Goal: Find specific page/section: Find specific page/section

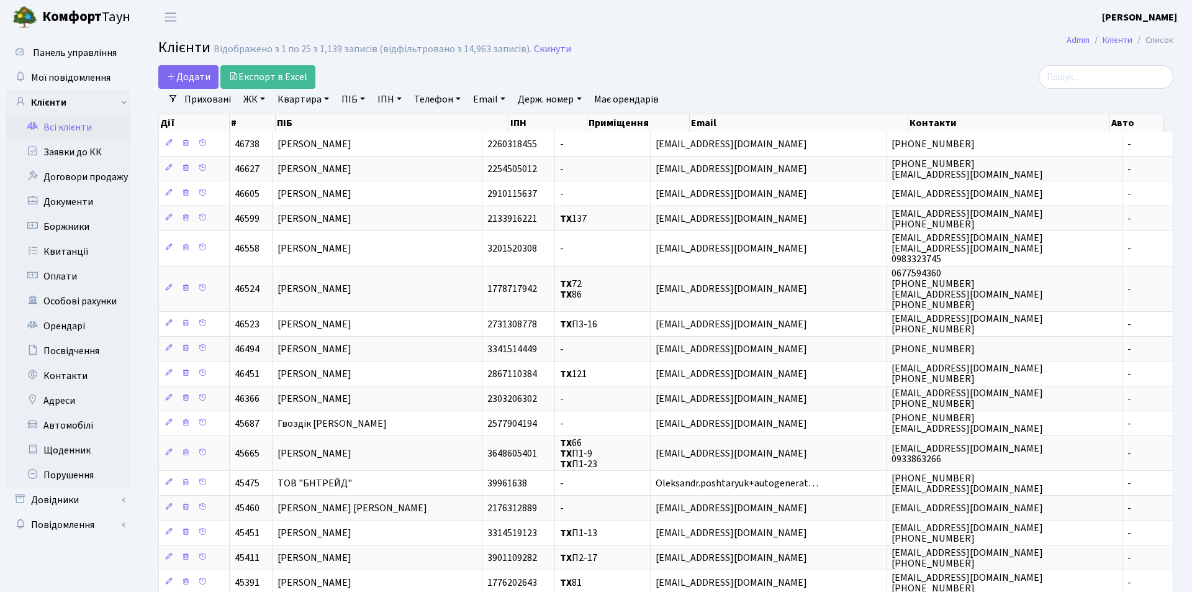
select select "25"
click at [60, 147] on link "Заявки до КК" at bounding box center [68, 152] width 124 height 25
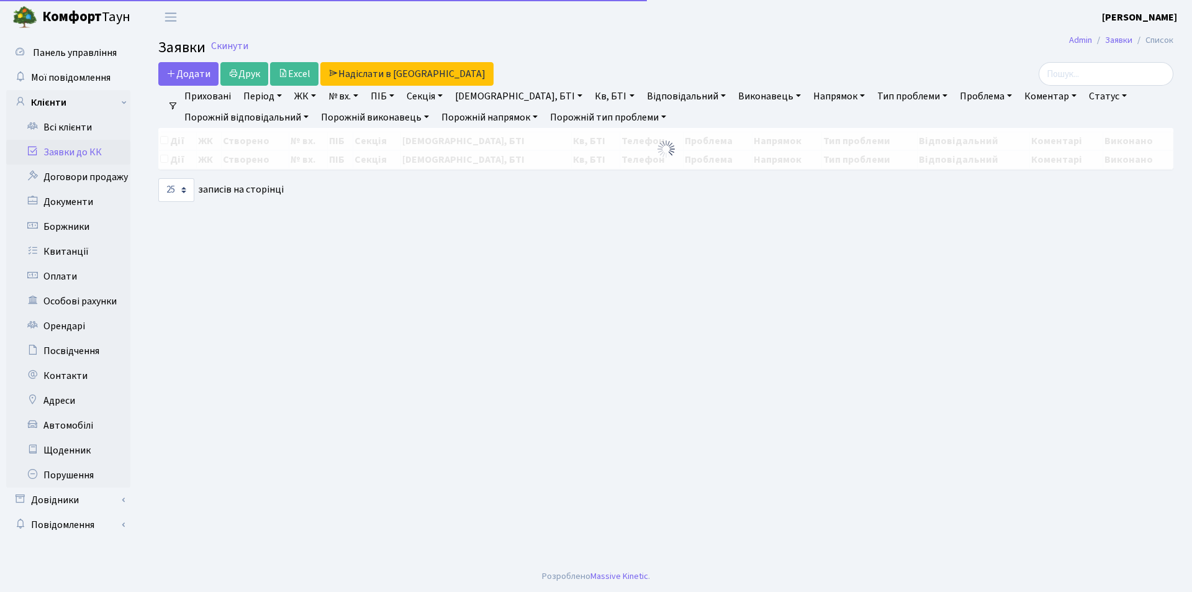
select select "25"
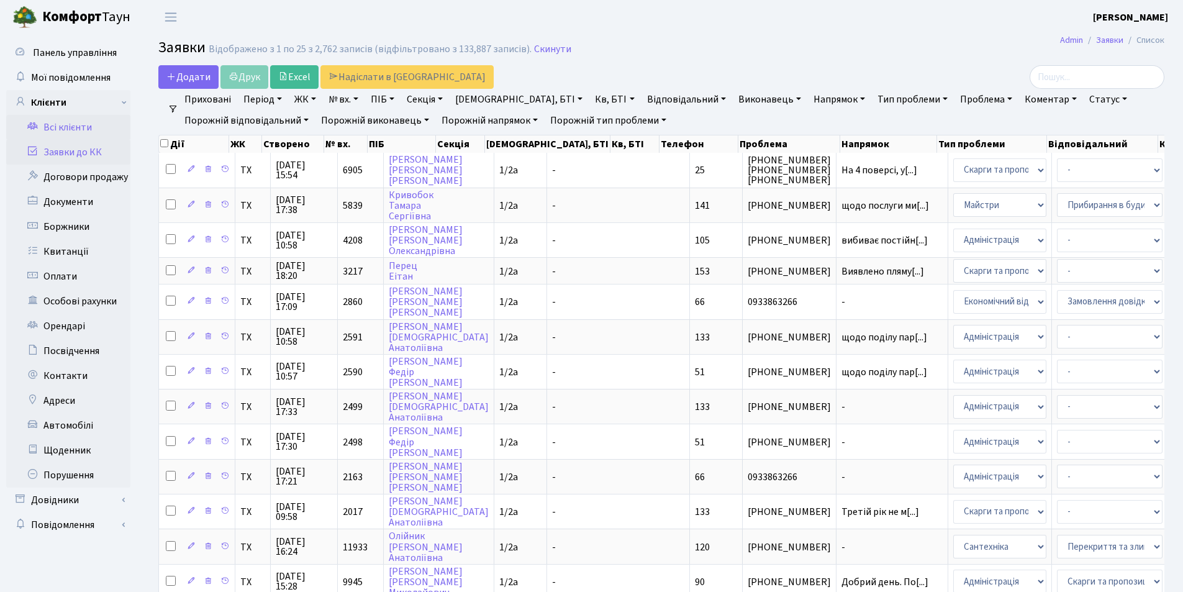
click at [84, 126] on link "Всі клієнти" at bounding box center [68, 127] width 124 height 25
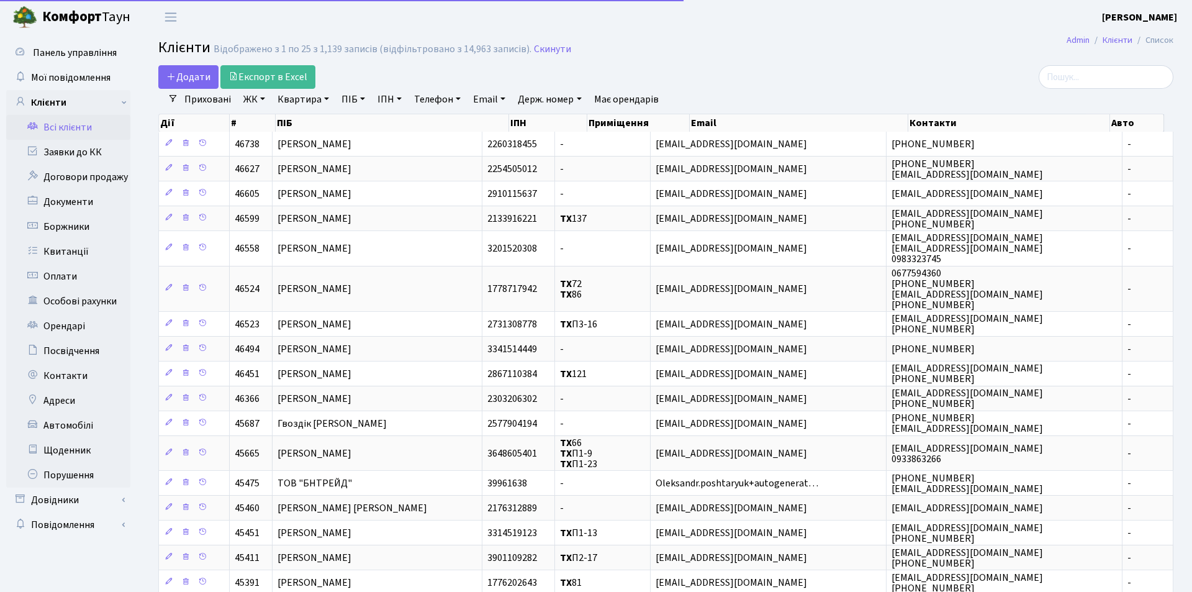
select select "25"
